Goal: Information Seeking & Learning: Learn about a topic

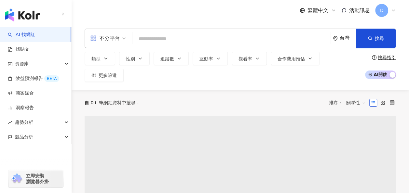
click at [186, 44] on input "search" at bounding box center [231, 39] width 192 height 12
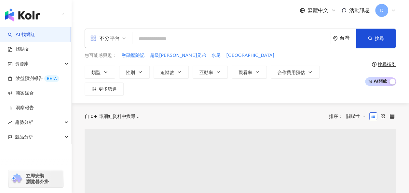
type input "***"
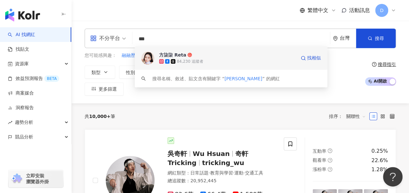
click at [188, 53] on icon at bounding box center [190, 55] width 5 height 5
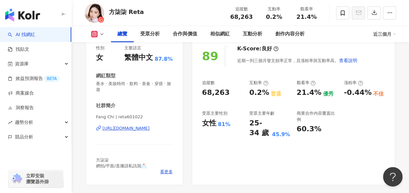
scroll to position [87, 0]
